Goal: Task Accomplishment & Management: Manage account settings

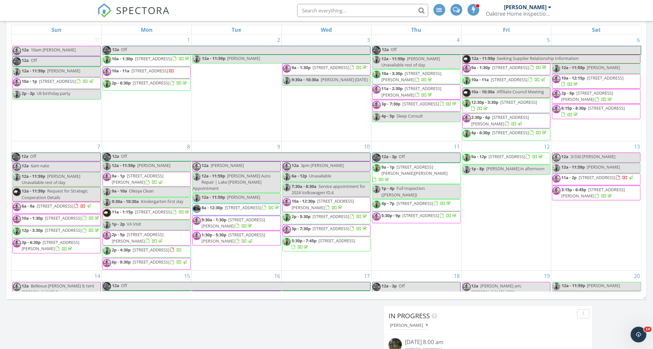
scroll to position [662, 653]
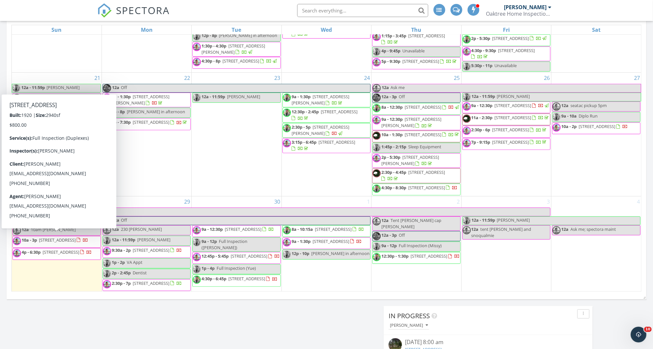
click at [76, 237] on span "1304 15th Ave S, Seattle 98144" at bounding box center [57, 240] width 37 height 6
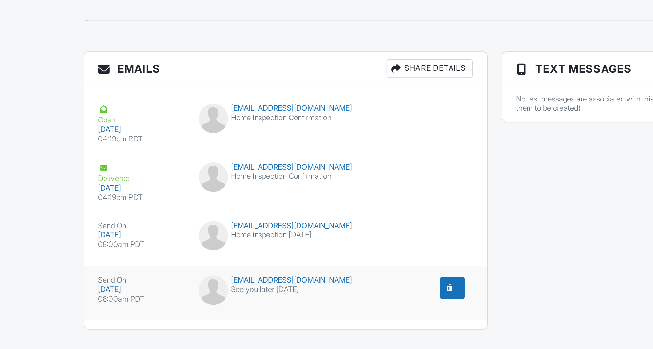
scroll to position [650, 0]
click at [303, 274] on div "submit" at bounding box center [302, 277] width 7 height 7
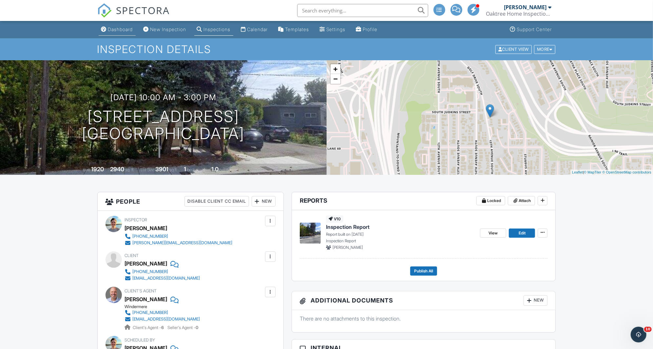
click at [127, 30] on div "Dashboard" at bounding box center [120, 30] width 25 height 6
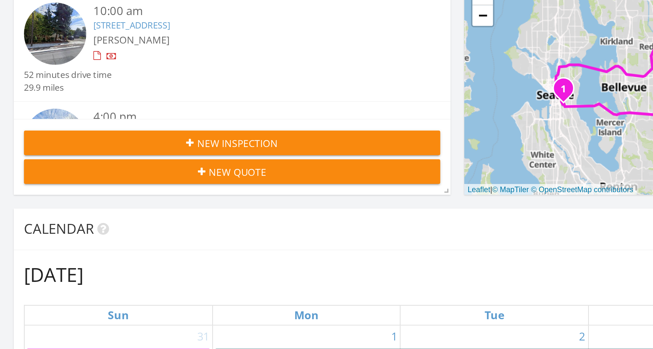
scroll to position [37, 0]
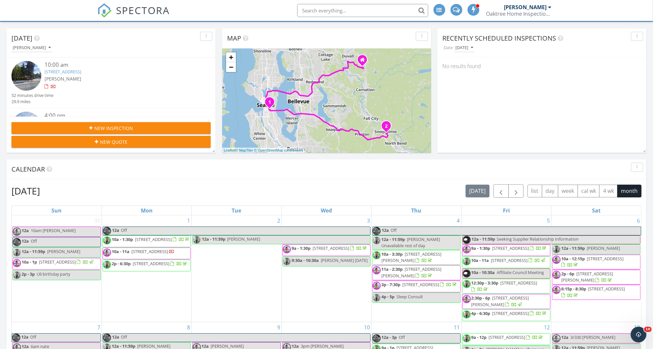
click at [81, 70] on link "1304 15th Ave S, Seattle, WA 98144" at bounding box center [63, 72] width 37 height 6
